Goal: Task Accomplishment & Management: Use online tool/utility

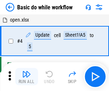
click at [27, 76] on img "button" at bounding box center [26, 74] width 9 height 9
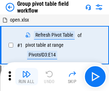
click at [27, 76] on img "button" at bounding box center [26, 74] width 9 height 9
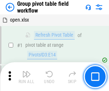
scroll to position [370, 0]
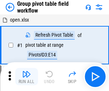
click at [27, 76] on img "button" at bounding box center [26, 74] width 9 height 9
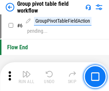
scroll to position [370, 0]
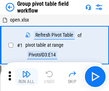
click at [27, 76] on img "button" at bounding box center [26, 74] width 9 height 9
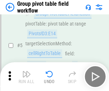
scroll to position [370, 0]
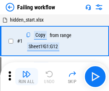
click at [27, 76] on img "button" at bounding box center [26, 74] width 9 height 9
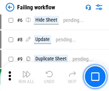
scroll to position [152, 0]
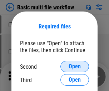
click at [75, 66] on span "Open" at bounding box center [75, 66] width 12 height 6
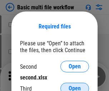
click at [75, 85] on span "Open" at bounding box center [75, 88] width 12 height 6
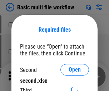
scroll to position [3, 0]
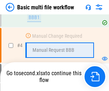
scroll to position [197, 0]
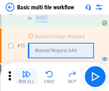
click at [27, 76] on img "button" at bounding box center [26, 74] width 9 height 9
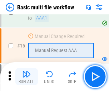
scroll to position [477, 0]
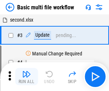
click at [27, 76] on img "button" at bounding box center [26, 74] width 9 height 9
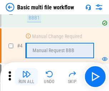
click at [27, 76] on img "button" at bounding box center [26, 74] width 9 height 9
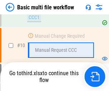
scroll to position [342, 0]
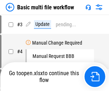
scroll to position [29, 0]
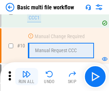
click at [27, 76] on img "button" at bounding box center [26, 74] width 9 height 9
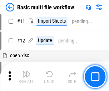
click at [27, 76] on img "button" at bounding box center [26, 74] width 9 height 9
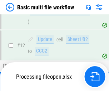
scroll to position [336, 0]
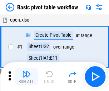
click at [27, 76] on img "button" at bounding box center [26, 74] width 9 height 9
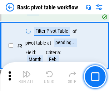
scroll to position [172, 0]
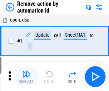
click at [27, 76] on img "button" at bounding box center [26, 74] width 9 height 9
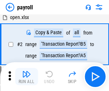
click at [27, 76] on img "button" at bounding box center [26, 74] width 9 height 9
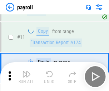
scroll to position [52, 0]
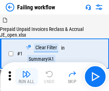
click at [27, 76] on img "button" at bounding box center [26, 74] width 9 height 9
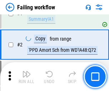
scroll to position [116, 0]
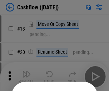
scroll to position [70, 0]
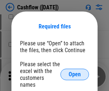
click at [75, 71] on span "Open" at bounding box center [75, 74] width 12 height 6
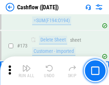
scroll to position [759, 0]
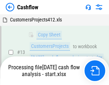
scroll to position [108, 0]
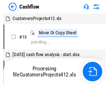
scroll to position [8, 0]
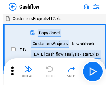
scroll to position [8, 0]
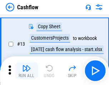
click at [27, 71] on img "button" at bounding box center [26, 68] width 9 height 9
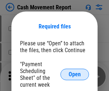
click at [75, 74] on span "Open" at bounding box center [75, 74] width 12 height 6
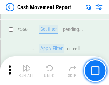
scroll to position [3285, 0]
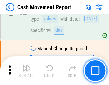
click at [27, 71] on img "button" at bounding box center [26, 68] width 9 height 9
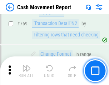
scroll to position [3983, 0]
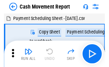
scroll to position [13, 0]
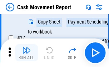
click at [27, 53] on img "button" at bounding box center [26, 50] width 9 height 9
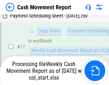
scroll to position [149, 0]
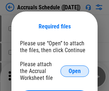
click at [75, 71] on span "Open" at bounding box center [75, 71] width 12 height 6
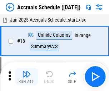
click at [27, 76] on img "button" at bounding box center [26, 74] width 9 height 9
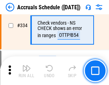
scroll to position [1482, 0]
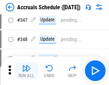
click at [27, 71] on img "button" at bounding box center [26, 68] width 9 height 9
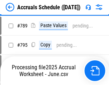
scroll to position [3011, 0]
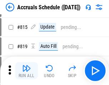
click at [27, 71] on img "button" at bounding box center [26, 68] width 9 height 9
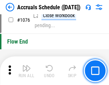
scroll to position [4293, 0]
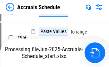
scroll to position [4032, 0]
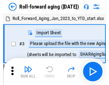
scroll to position [1, 0]
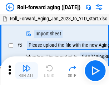
click at [27, 71] on img "button" at bounding box center [26, 68] width 9 height 9
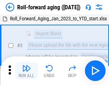
click at [27, 71] on img "button" at bounding box center [26, 68] width 9 height 9
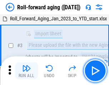
scroll to position [46, 0]
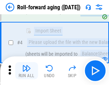
click at [27, 71] on img "button" at bounding box center [26, 68] width 9 height 9
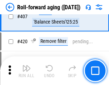
scroll to position [2486, 0]
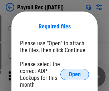
click at [75, 74] on span "Open" at bounding box center [75, 74] width 12 height 6
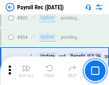
scroll to position [4554, 0]
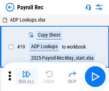
click at [27, 76] on img "button" at bounding box center [26, 74] width 9 height 9
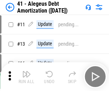
click at [27, 76] on img "button" at bounding box center [26, 74] width 9 height 9
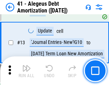
scroll to position [89, 0]
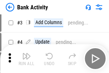
click at [27, 58] on img "button" at bounding box center [26, 56] width 9 height 9
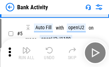
scroll to position [38, 0]
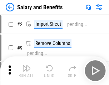
click at [27, 71] on img "button" at bounding box center [26, 68] width 9 height 9
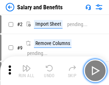
scroll to position [10, 0]
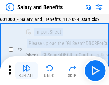
click at [27, 71] on img "button" at bounding box center [26, 68] width 9 height 9
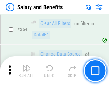
scroll to position [3375, 0]
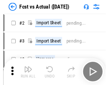
scroll to position [9, 0]
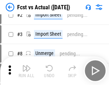
click at [27, 71] on img "button" at bounding box center [26, 68] width 9 height 9
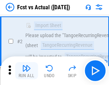
click at [27, 71] on img "button" at bounding box center [26, 68] width 9 height 9
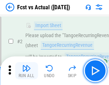
scroll to position [67, 0]
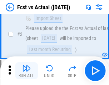
click at [27, 71] on img "button" at bounding box center [26, 68] width 9 height 9
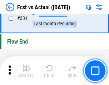
scroll to position [3431, 0]
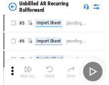
scroll to position [15, 0]
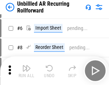
click at [27, 71] on img "button" at bounding box center [26, 68] width 9 height 9
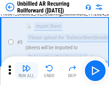
click at [27, 71] on img "button" at bounding box center [26, 68] width 9 height 9
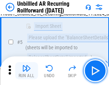
scroll to position [67, 0]
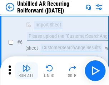
click at [27, 71] on img "button" at bounding box center [26, 68] width 9 height 9
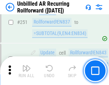
scroll to position [2435, 0]
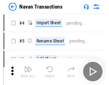
scroll to position [11, 0]
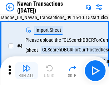
click at [27, 71] on img "button" at bounding box center [26, 68] width 9 height 9
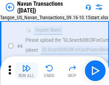
click at [27, 71] on img "button" at bounding box center [26, 68] width 9 height 9
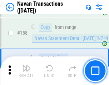
scroll to position [2324, 0]
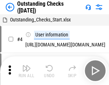
click at [27, 71] on img "button" at bounding box center [26, 68] width 9 height 9
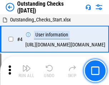
scroll to position [30, 0]
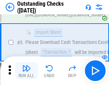
click at [27, 71] on img "button" at bounding box center [26, 68] width 9 height 9
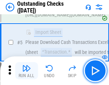
scroll to position [75, 0]
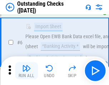
click at [27, 71] on img "button" at bounding box center [26, 68] width 9 height 9
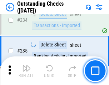
scroll to position [2177, 0]
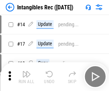
click at [27, 76] on img "button" at bounding box center [26, 74] width 9 height 9
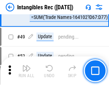
scroll to position [279, 0]
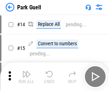
click at [27, 71] on img "button" at bounding box center [26, 74] width 9 height 9
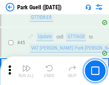
scroll to position [896, 0]
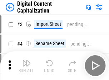
click at [27, 60] on img "button" at bounding box center [26, 63] width 9 height 9
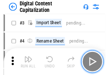
scroll to position [21, 0]
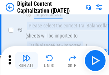
click at [27, 60] on img "button" at bounding box center [26, 57] width 9 height 9
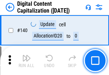
scroll to position [760, 0]
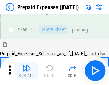
click at [27, 71] on img "button" at bounding box center [26, 68] width 9 height 9
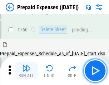
scroll to position [1987, 0]
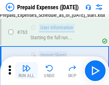
click at [27, 71] on img "button" at bounding box center [26, 68] width 9 height 9
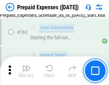
scroll to position [2029, 0]
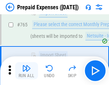
click at [27, 71] on img "button" at bounding box center [26, 68] width 9 height 9
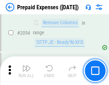
scroll to position [7492, 0]
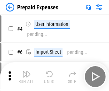
click at [27, 76] on img "button" at bounding box center [26, 74] width 9 height 9
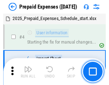
scroll to position [32, 0]
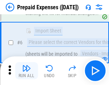
click at [27, 71] on img "button" at bounding box center [26, 68] width 9 height 9
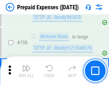
scroll to position [2554, 0]
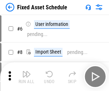
click at [27, 76] on img "button" at bounding box center [26, 74] width 9 height 9
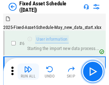
scroll to position [39, 0]
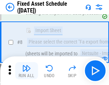
click at [27, 71] on img "button" at bounding box center [26, 68] width 9 height 9
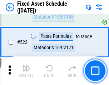
scroll to position [2491, 0]
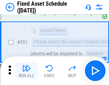
click at [27, 71] on img "button" at bounding box center [26, 68] width 9 height 9
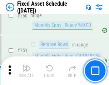
scroll to position [3494, 0]
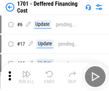
click at [27, 76] on img "button" at bounding box center [26, 74] width 9 height 9
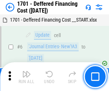
scroll to position [86, 0]
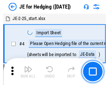
scroll to position [1, 0]
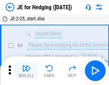
click at [27, 71] on img "button" at bounding box center [26, 68] width 9 height 9
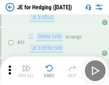
scroll to position [464, 0]
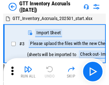
scroll to position [1, 0]
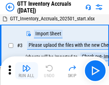
click at [27, 71] on img "button" at bounding box center [26, 68] width 9 height 9
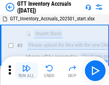
click at [27, 71] on img "button" at bounding box center [26, 68] width 9 height 9
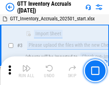
scroll to position [46, 0]
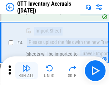
click at [27, 71] on img "button" at bounding box center [26, 68] width 9 height 9
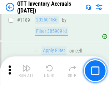
scroll to position [5853, 0]
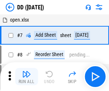
click at [27, 76] on img "button" at bounding box center [26, 74] width 9 height 9
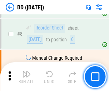
scroll to position [69, 0]
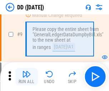
click at [27, 76] on img "button" at bounding box center [26, 74] width 9 height 9
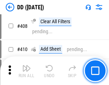
scroll to position [3207, 0]
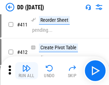
click at [27, 71] on img "button" at bounding box center [26, 68] width 9 height 9
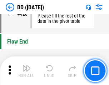
scroll to position [3431, 0]
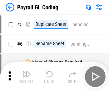
click at [27, 76] on img "button" at bounding box center [26, 74] width 9 height 9
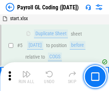
scroll to position [86, 0]
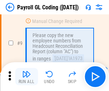
click at [27, 76] on img "button" at bounding box center [26, 74] width 9 height 9
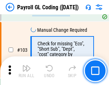
scroll to position [1682, 0]
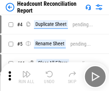
click at [27, 76] on img "button" at bounding box center [26, 74] width 9 height 9
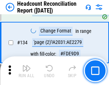
scroll to position [862, 0]
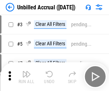
click at [27, 76] on img "button" at bounding box center [26, 74] width 9 height 9
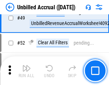
scroll to position [650, 0]
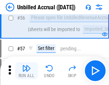
click at [27, 71] on img "button" at bounding box center [26, 68] width 9 height 9
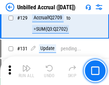
scroll to position [2135, 0]
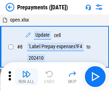
click at [27, 76] on img "button" at bounding box center [26, 74] width 9 height 9
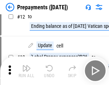
scroll to position [45, 0]
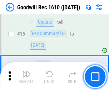
scroll to position [123, 0]
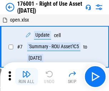
click at [27, 76] on img "button" at bounding box center [26, 74] width 9 height 9
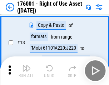
scroll to position [46, 0]
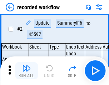
click at [27, 71] on img "button" at bounding box center [26, 68] width 9 height 9
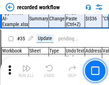
scroll to position [2240, 0]
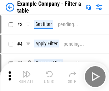
click at [27, 76] on img "button" at bounding box center [26, 74] width 9 height 9
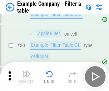
scroll to position [656, 0]
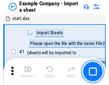
scroll to position [11, 0]
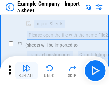
click at [27, 71] on img "button" at bounding box center [26, 68] width 9 height 9
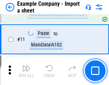
scroll to position [158, 0]
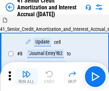
click at [27, 71] on img "button" at bounding box center [26, 74] width 9 height 9
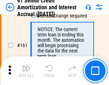
click at [27, 71] on img "button" at bounding box center [26, 68] width 9 height 9
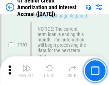
scroll to position [767, 0]
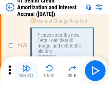
click at [27, 71] on img "button" at bounding box center [26, 68] width 9 height 9
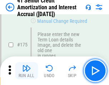
scroll to position [839, 0]
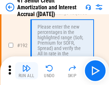
click at [27, 71] on img "button" at bounding box center [26, 68] width 9 height 9
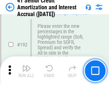
scroll to position [915, 0]
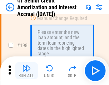
click at [27, 71] on img "button" at bounding box center [26, 68] width 9 height 9
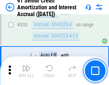
scroll to position [1831, 0]
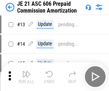
click at [27, 71] on img "button" at bounding box center [26, 74] width 9 height 9
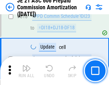
scroll to position [1338, 0]
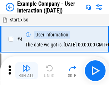
click at [27, 71] on img "button" at bounding box center [26, 68] width 9 height 9
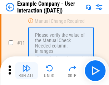
click at [27, 71] on img "button" at bounding box center [26, 68] width 9 height 9
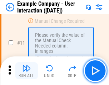
scroll to position [155, 0]
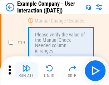
click at [27, 71] on img "button" at bounding box center [26, 68] width 9 height 9
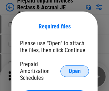
click at [75, 71] on span "Open" at bounding box center [75, 71] width 12 height 6
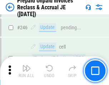
scroll to position [968, 0]
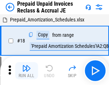
click at [27, 71] on img "button" at bounding box center [26, 68] width 9 height 9
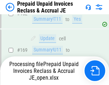
scroll to position [931, 0]
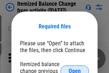
click at [75, 68] on span "Open" at bounding box center [75, 71] width 12 height 6
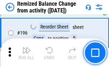
scroll to position [1379, 0]
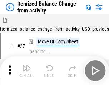
scroll to position [11, 0]
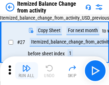
click at [27, 71] on img "button" at bounding box center [26, 68] width 9 height 9
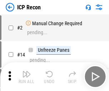
scroll to position [3, 0]
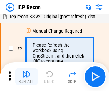
click at [27, 76] on img "button" at bounding box center [26, 74] width 9 height 9
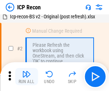
click at [27, 76] on img "button" at bounding box center [26, 74] width 9 height 9
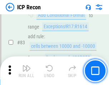
scroll to position [702, 0]
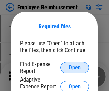
click at [75, 67] on span "Open" at bounding box center [75, 68] width 12 height 6
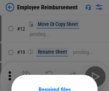
scroll to position [63, 0]
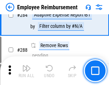
scroll to position [1948, 0]
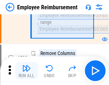
click at [27, 71] on img "button" at bounding box center [26, 68] width 9 height 9
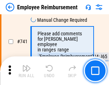
scroll to position [5029, 0]
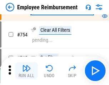
click at [27, 71] on img "button" at bounding box center [26, 68] width 9 height 9
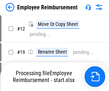
scroll to position [24, 0]
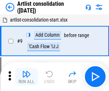
click at [27, 76] on img "button" at bounding box center [26, 74] width 9 height 9
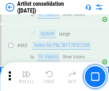
scroll to position [3139, 0]
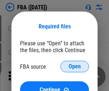
click at [75, 66] on span "Open" at bounding box center [75, 66] width 12 height 6
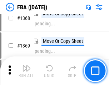
scroll to position [7698, 0]
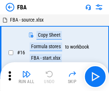
scroll to position [7, 0]
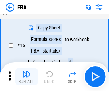
click at [27, 76] on img "button" at bounding box center [26, 74] width 9 height 9
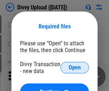
click at [75, 67] on span "Open" at bounding box center [75, 68] width 12 height 6
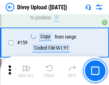
scroll to position [742, 0]
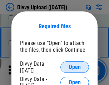
click at [75, 67] on span "Open" at bounding box center [75, 68] width 12 height 6
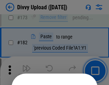
scroll to position [805, 0]
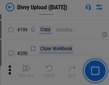
scroll to position [1042, 0]
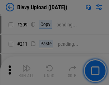
scroll to position [1217, 0]
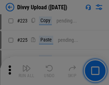
scroll to position [1430, 0]
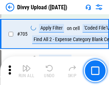
scroll to position [4903, 0]
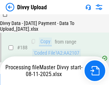
scroll to position [844, 0]
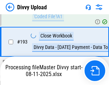
scroll to position [960, 0]
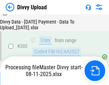
scroll to position [1160, 0]
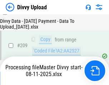
scroll to position [1318, 0]
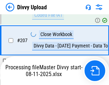
scroll to position [1318, 0]
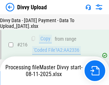
scroll to position [1476, 0]
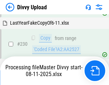
scroll to position [1779, 0]
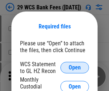
click at [75, 67] on span "Open" at bounding box center [75, 68] width 12 height 6
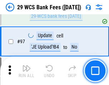
scroll to position [699, 0]
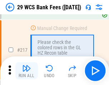
click at [27, 71] on img "button" at bounding box center [26, 68] width 9 height 9
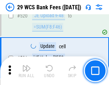
scroll to position [3699, 0]
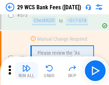
click at [27, 71] on img "button" at bounding box center [26, 68] width 9 height 9
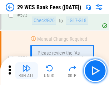
scroll to position [3969, 0]
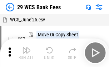
scroll to position [13, 0]
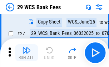
click at [27, 53] on img "button" at bounding box center [26, 50] width 9 height 9
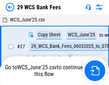
scroll to position [4, 0]
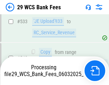
scroll to position [3876, 0]
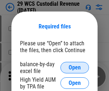
click at [75, 67] on span "Open" at bounding box center [75, 68] width 12 height 6
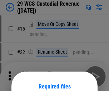
scroll to position [60, 0]
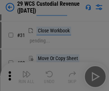
scroll to position [154, 0]
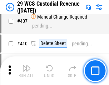
scroll to position [3320, 0]
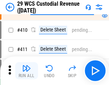
click at [27, 71] on img "button" at bounding box center [26, 68] width 9 height 9
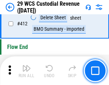
scroll to position [3423, 0]
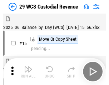
scroll to position [17, 0]
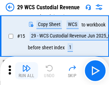
click at [27, 71] on img "button" at bounding box center [26, 68] width 9 height 9
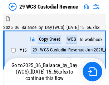
scroll to position [17, 0]
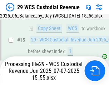
scroll to position [162, 0]
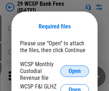
click at [75, 71] on span "Open" at bounding box center [75, 71] width 12 height 6
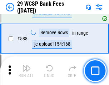
scroll to position [2821, 0]
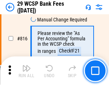
click at [27, 71] on img "button" at bounding box center [26, 68] width 9 height 9
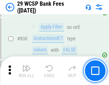
scroll to position [4548, 0]
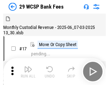
scroll to position [17, 0]
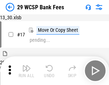
click at [27, 71] on img "button" at bounding box center [26, 68] width 9 height 9
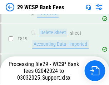
scroll to position [4407, 0]
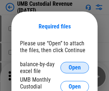
click at [75, 67] on span "Open" at bounding box center [75, 68] width 12 height 6
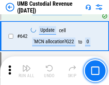
scroll to position [3712, 0]
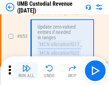
click at [27, 71] on img "button" at bounding box center [26, 68] width 9 height 9
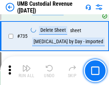
scroll to position [4383, 0]
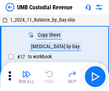
scroll to position [5, 0]
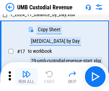
click at [27, 76] on img "button" at bounding box center [26, 74] width 9 height 9
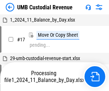
scroll to position [5, 0]
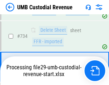
scroll to position [4336, 0]
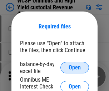
click at [75, 67] on span "Open" at bounding box center [75, 68] width 12 height 6
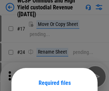
scroll to position [56, 0]
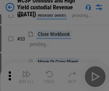
scroll to position [164, 0]
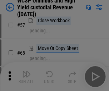
scroll to position [313, 0]
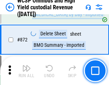
scroll to position [6066, 0]
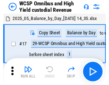
scroll to position [4, 0]
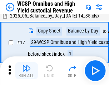
click at [27, 71] on img "button" at bounding box center [26, 68] width 9 height 9
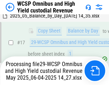
scroll to position [149, 0]
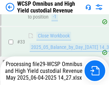
scroll to position [355, 0]
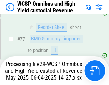
scroll to position [699, 0]
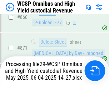
scroll to position [6050, 0]
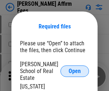
click at [75, 68] on span "Open" at bounding box center [75, 71] width 12 height 6
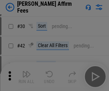
scroll to position [146, 0]
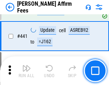
scroll to position [1649, 0]
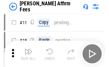
scroll to position [7, 0]
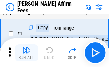
click at [27, 53] on img "button" at bounding box center [26, 50] width 9 height 9
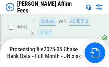
scroll to position [1880, 0]
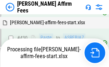
scroll to position [1517, 0]
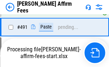
scroll to position [1921, 0]
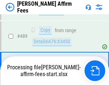
scroll to position [1871, 0]
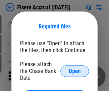
click at [75, 68] on span "Open" at bounding box center [75, 71] width 12 height 6
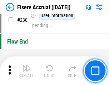
scroll to position [2271, 0]
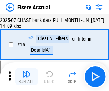
click at [27, 76] on img "button" at bounding box center [26, 74] width 9 height 9
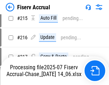
scroll to position [2175, 0]
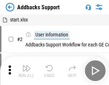
click at [27, 71] on img "button" at bounding box center [26, 68] width 9 height 9
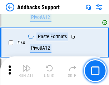
scroll to position [522, 0]
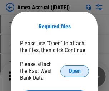
click at [75, 71] on span "Open" at bounding box center [75, 71] width 12 height 6
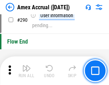
scroll to position [2232, 0]
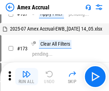
click at [27, 76] on img "button" at bounding box center [26, 74] width 9 height 9
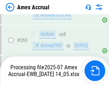
scroll to position [1954, 0]
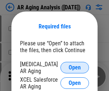
click at [75, 66] on span "Open" at bounding box center [75, 68] width 12 height 6
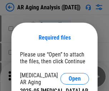
scroll to position [11, 0]
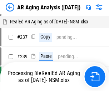
scroll to position [7, 0]
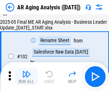
click at [27, 76] on img "button" at bounding box center [26, 74] width 9 height 9
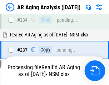
scroll to position [1111, 0]
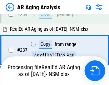
scroll to position [1133, 0]
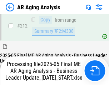
scroll to position [1103, 0]
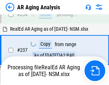
scroll to position [1133, 0]
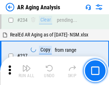
scroll to position [1103, 0]
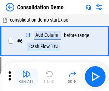
click at [27, 76] on img "button" at bounding box center [26, 74] width 9 height 9
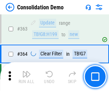
scroll to position [2402, 0]
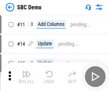
click at [27, 76] on img "button" at bounding box center [26, 74] width 9 height 9
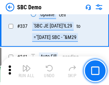
scroll to position [1886, 0]
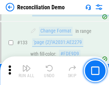
scroll to position [851, 0]
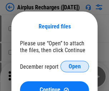
click at [75, 66] on span "Open" at bounding box center [75, 66] width 12 height 6
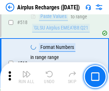
scroll to position [3084, 0]
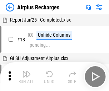
click at [27, 76] on img "button" at bounding box center [26, 74] width 9 height 9
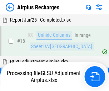
scroll to position [32, 0]
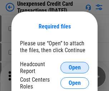
click at [75, 67] on span "Open" at bounding box center [75, 68] width 12 height 6
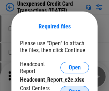
click at [75, 89] on span "Open" at bounding box center [75, 92] width 12 height 6
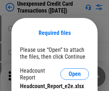
scroll to position [6, 0]
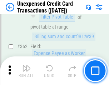
scroll to position [1843, 0]
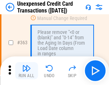
click at [27, 71] on img "button" at bounding box center [26, 68] width 9 height 9
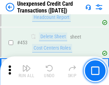
scroll to position [2445, 0]
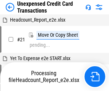
scroll to position [11, 0]
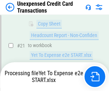
scroll to position [116, 0]
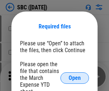
click at [75, 77] on span "Open" at bounding box center [75, 78] width 12 height 6
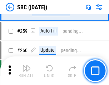
scroll to position [1401, 0]
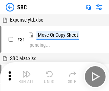
click at [27, 76] on img "button" at bounding box center [26, 74] width 9 height 9
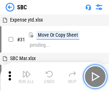
scroll to position [7, 0]
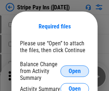
click at [75, 71] on span "Open" at bounding box center [75, 71] width 12 height 6
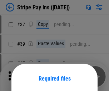
scroll to position [52, 0]
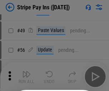
scroll to position [130, 0]
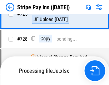
scroll to position [3774, 0]
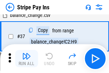
click at [27, 58] on img "button" at bounding box center [26, 56] width 9 height 9
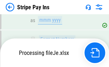
scroll to position [3759, 0]
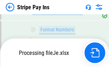
scroll to position [3759, 0]
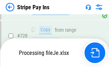
scroll to position [3759, 0]
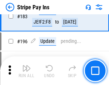
scroll to position [970, 0]
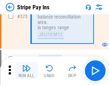
click at [27, 71] on img "button" at bounding box center [26, 68] width 9 height 9
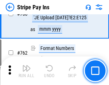
scroll to position [3750, 0]
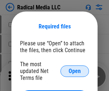
click at [75, 71] on span "Open" at bounding box center [75, 71] width 12 height 6
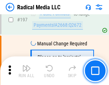
scroll to position [1658, 0]
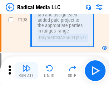
click at [27, 71] on img "button" at bounding box center [26, 68] width 9 height 9
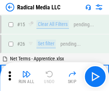
scroll to position [40, 0]
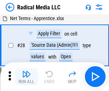
click at [27, 76] on img "button" at bounding box center [26, 74] width 9 height 9
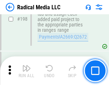
scroll to position [1797, 0]
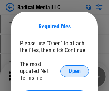
click at [75, 71] on span "Open" at bounding box center [75, 71] width 12 height 6
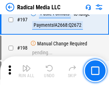
scroll to position [1658, 0]
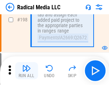
click at [27, 71] on img "button" at bounding box center [26, 68] width 9 height 9
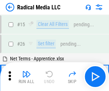
scroll to position [40, 0]
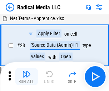
click at [27, 76] on img "button" at bounding box center [26, 74] width 9 height 9
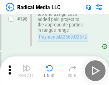
scroll to position [1797, 0]
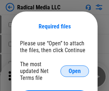
click at [75, 71] on span "Open" at bounding box center [75, 71] width 12 height 6
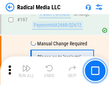
scroll to position [1658, 0]
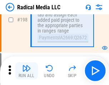
click at [27, 71] on img "button" at bounding box center [26, 68] width 9 height 9
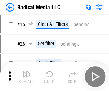
scroll to position [40, 0]
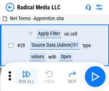
click at [27, 76] on img "button" at bounding box center [26, 74] width 9 height 9
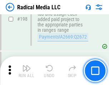
scroll to position [1797, 0]
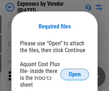
click at [75, 74] on span "Open" at bounding box center [75, 74] width 12 height 6
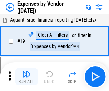
click at [27, 76] on img "button" at bounding box center [26, 74] width 9 height 9
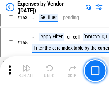
scroll to position [528, 0]
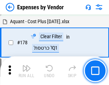
scroll to position [559, 0]
